Goal: Task Accomplishment & Management: Use online tool/utility

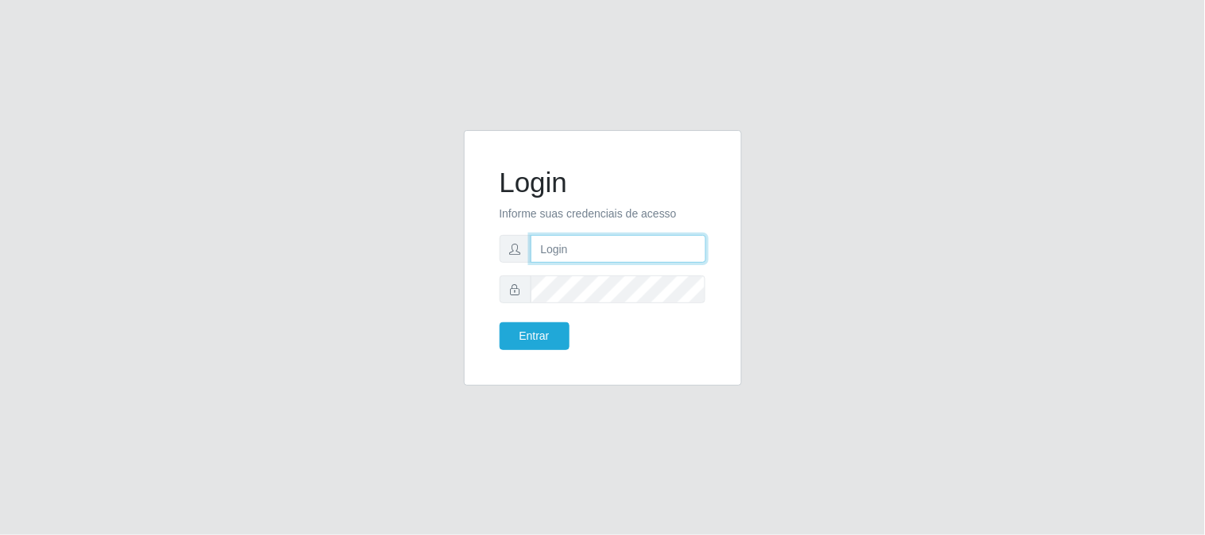
click at [597, 241] on input "text" at bounding box center [619, 249] width 176 height 28
type input "[EMAIL_ADDRESS][DOMAIN_NAME]"
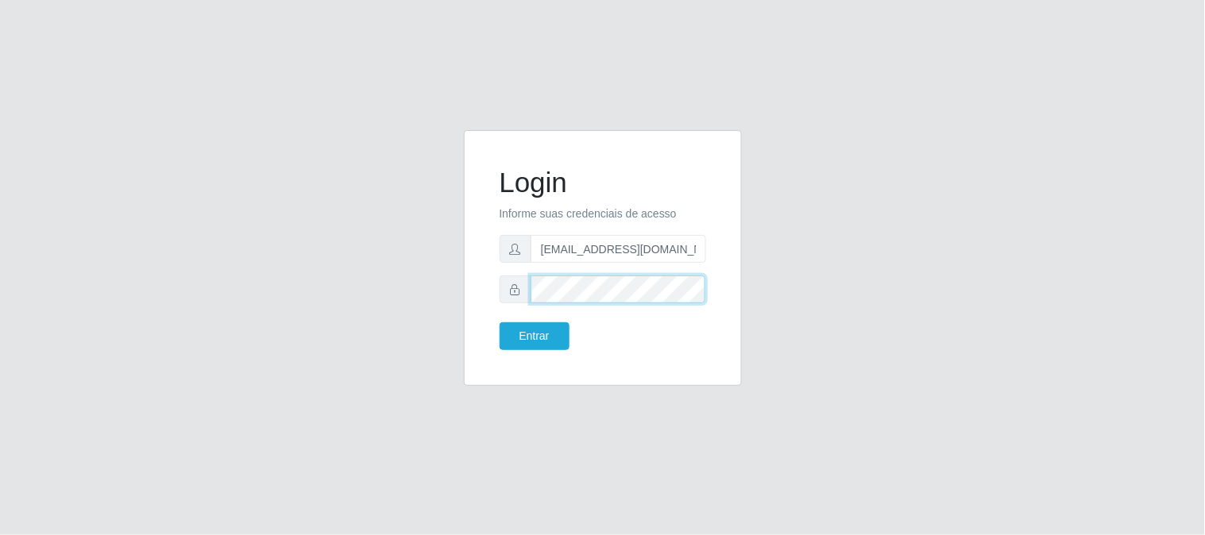
click at [500, 323] on button "Entrar" at bounding box center [535, 337] width 70 height 28
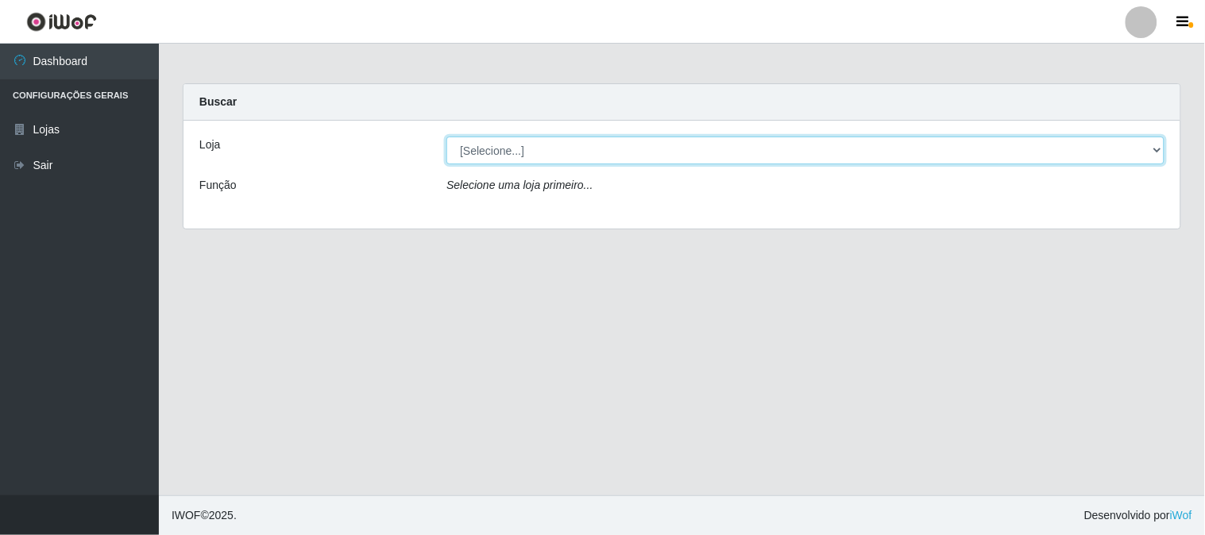
click at [596, 155] on select "[Selecione...] Queiroz Atacadão - [GEOGRAPHIC_DATA]" at bounding box center [805, 151] width 718 height 28
select select "464"
click at [446, 137] on select "[Selecione...] Queiroz Atacadão - [GEOGRAPHIC_DATA]" at bounding box center [805, 151] width 718 height 28
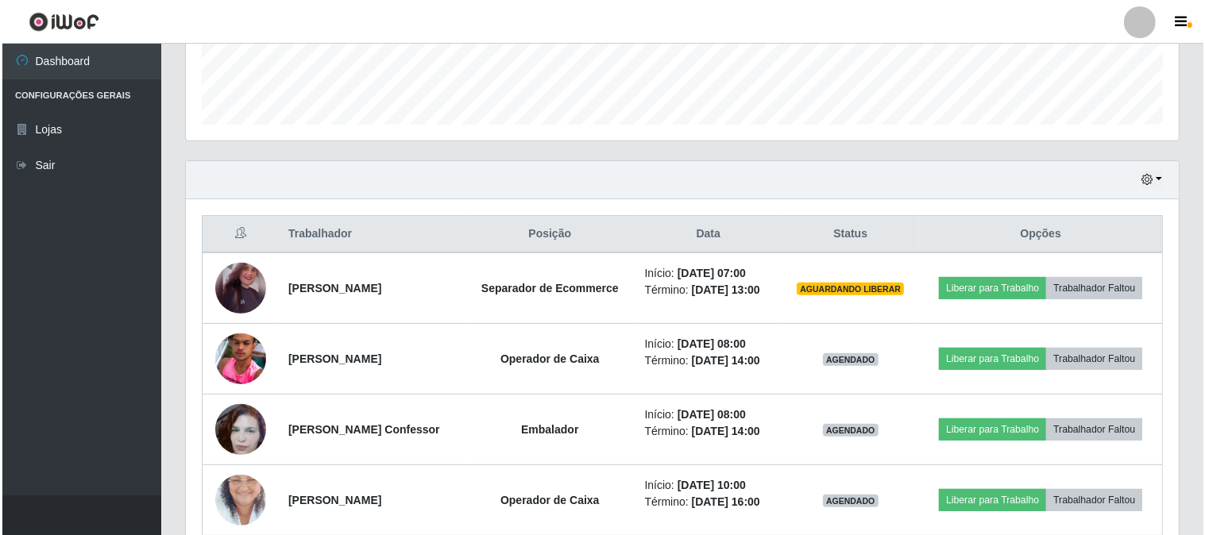
scroll to position [529, 0]
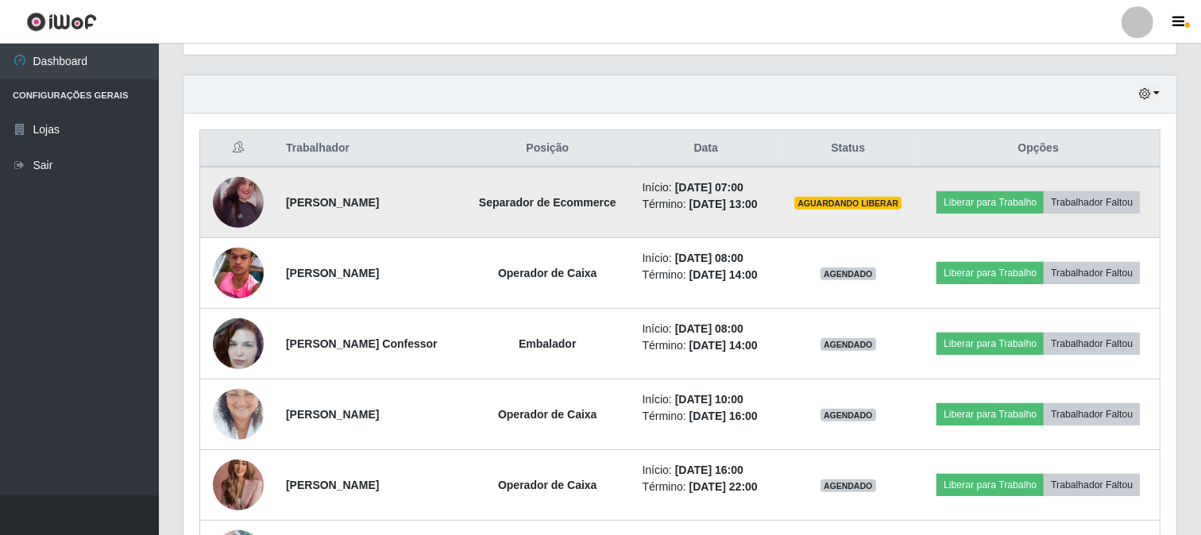
click at [242, 212] on img at bounding box center [238, 203] width 51 height 64
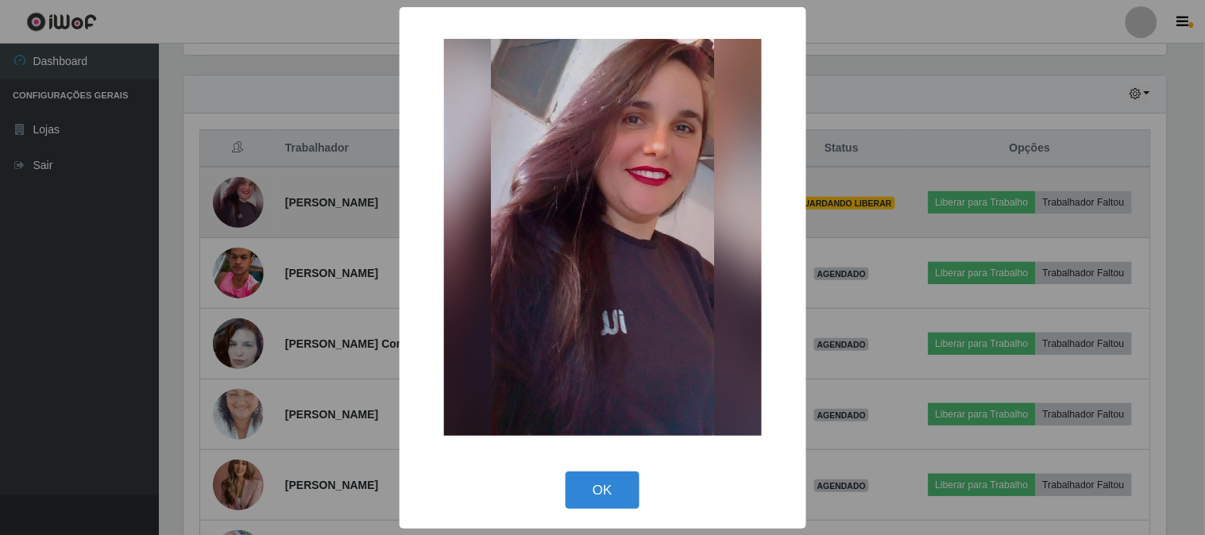
click at [242, 212] on div "× OK Cancel" at bounding box center [602, 267] width 1205 height 535
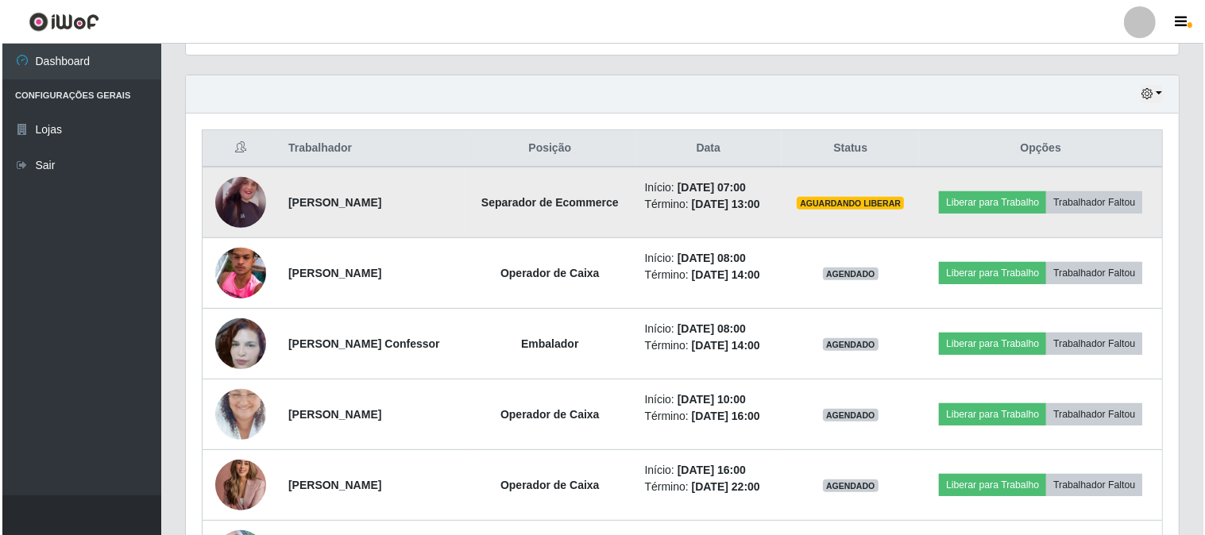
scroll to position [329, 993]
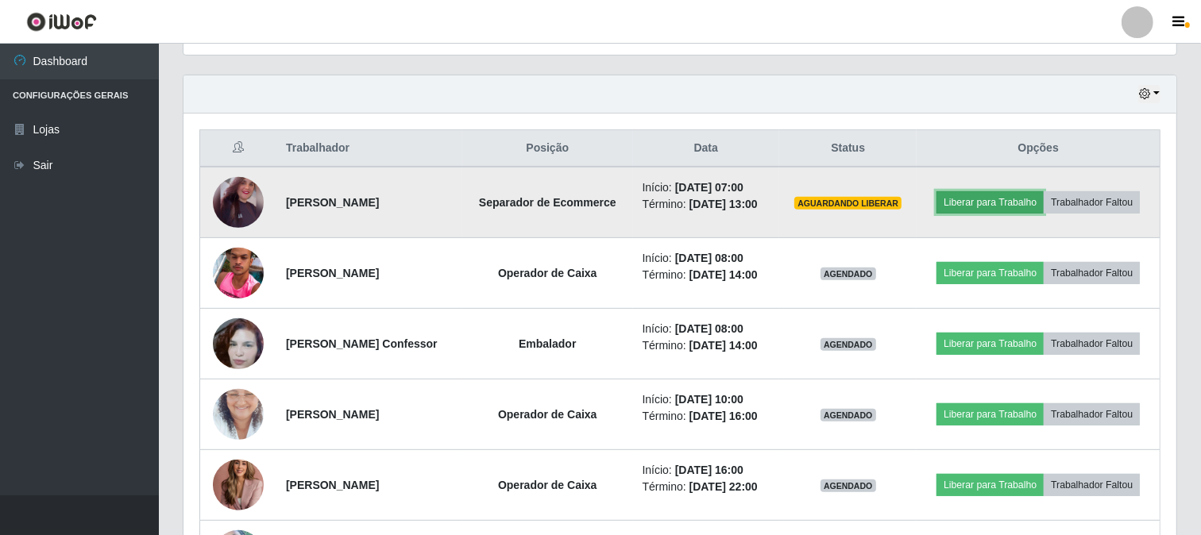
click at [1012, 207] on button "Liberar para Trabalho" at bounding box center [990, 202] width 107 height 22
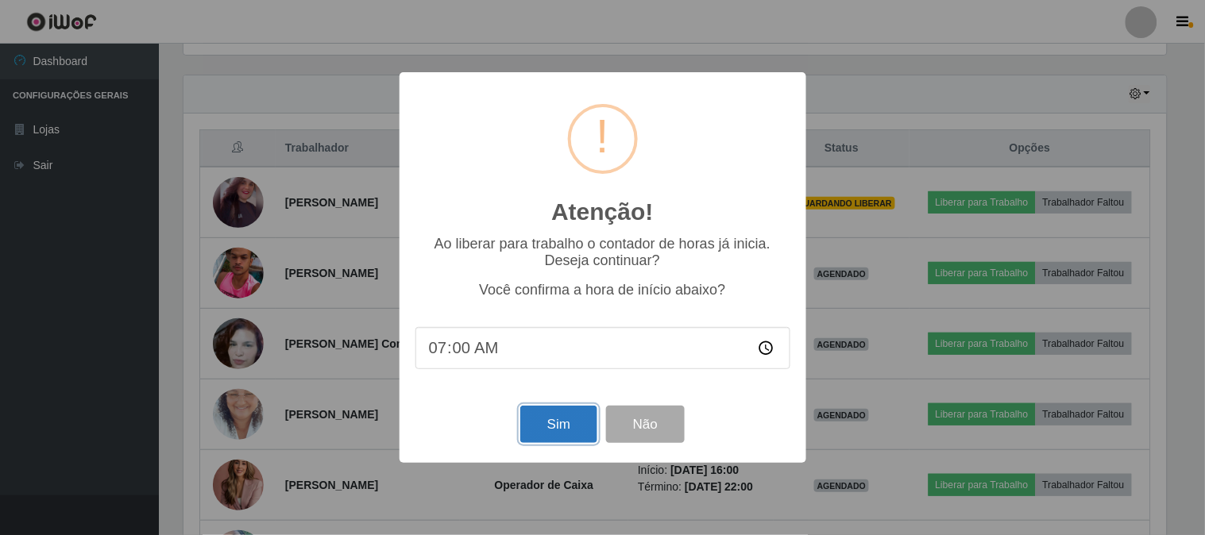
click at [580, 433] on button "Sim" at bounding box center [558, 424] width 77 height 37
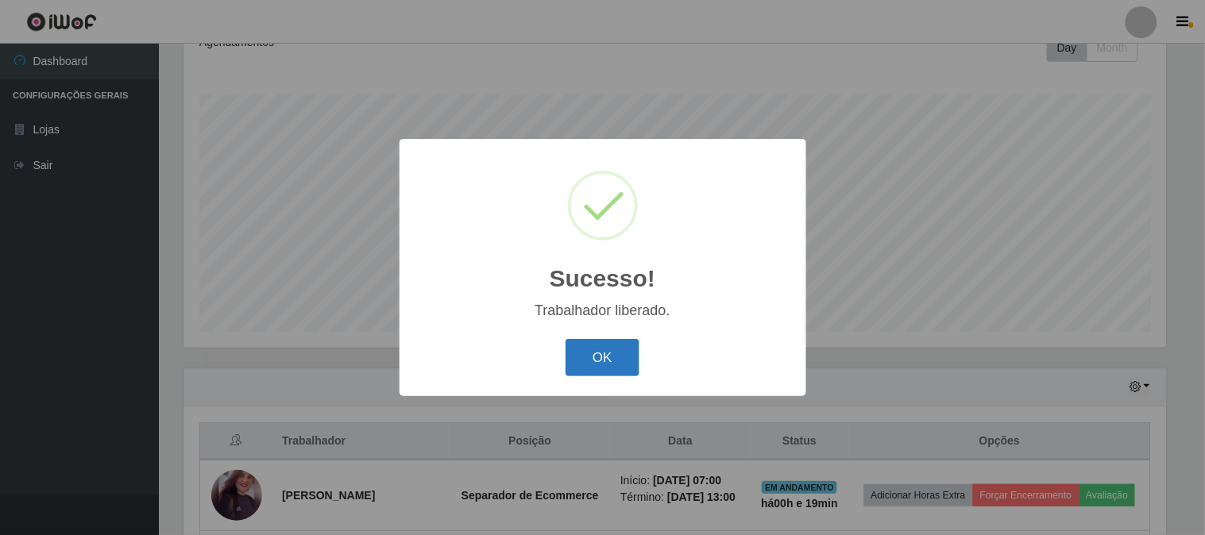
click at [617, 368] on button "OK" at bounding box center [603, 357] width 74 height 37
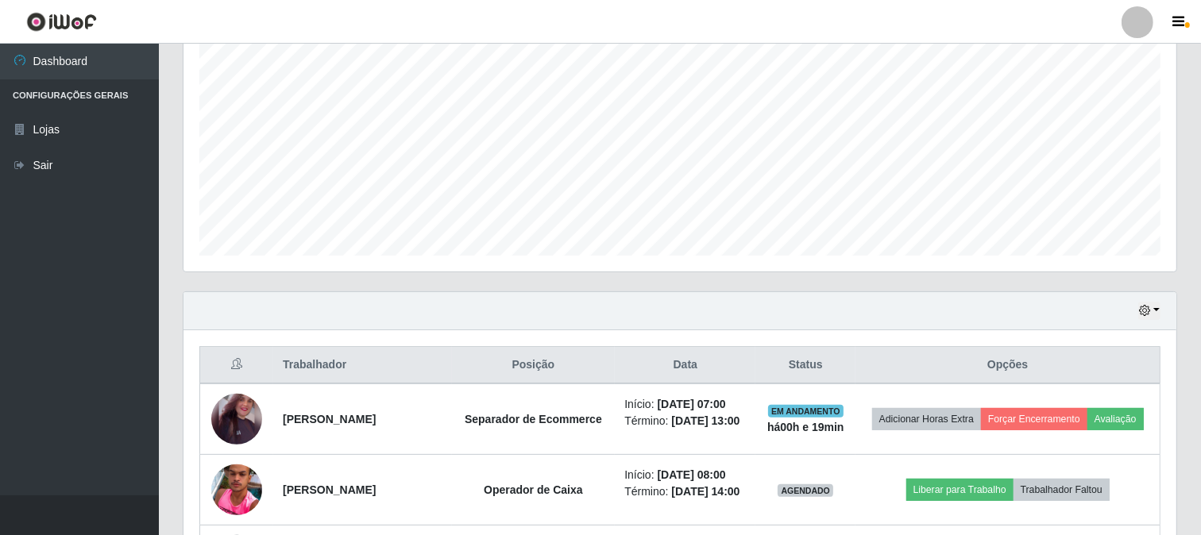
scroll to position [413, 0]
